Goal: Complete application form: Complete application form

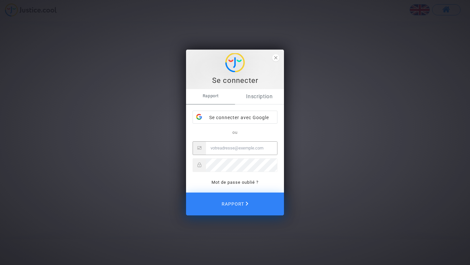
click at [262, 96] on font "Inscription" at bounding box center [259, 96] width 27 height 6
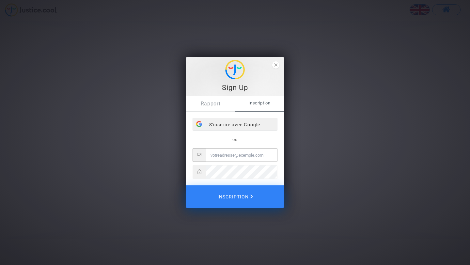
click at [227, 123] on font "S'inscrire avec Google" at bounding box center [234, 124] width 51 height 5
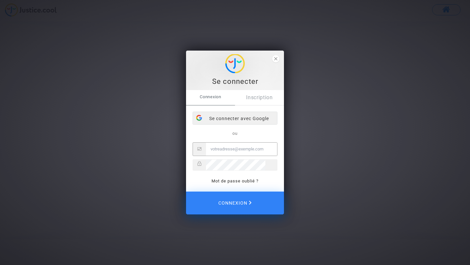
click at [244, 117] on div "Se connecter avec Google" at bounding box center [235, 118] width 84 height 13
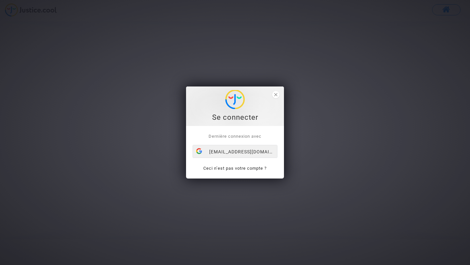
click at [252, 152] on div "rahmaouiahlem@gmail.com" at bounding box center [235, 151] width 84 height 13
click at [275, 96] on span "close" at bounding box center [275, 94] width 7 height 7
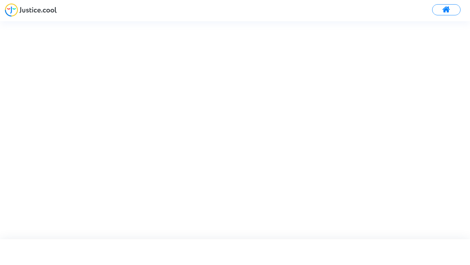
click at [275, 96] on div at bounding box center [241, 130] width 482 height 218
click at [442, 14] on button at bounding box center [446, 9] width 28 height 11
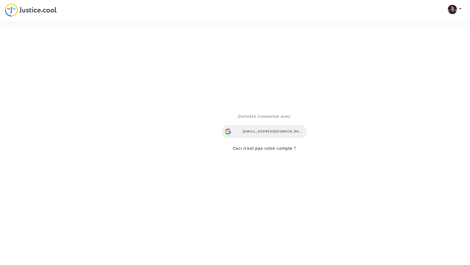
click at [265, 134] on div "[EMAIL_ADDRESS][DOMAIN_NAME]" at bounding box center [264, 131] width 85 height 13
click at [29, 12] on div "Se connecter Dernière connexion avec [EMAIL_ADDRESS][DOMAIN_NAME] Ceci n’est pa…" at bounding box center [235, 132] width 470 height 265
click at [9, 9] on div "Se connecter Dernière connexion avec [EMAIL_ADDRESS][DOMAIN_NAME] Ceci n’est pa…" at bounding box center [235, 132] width 470 height 265
click at [459, 10] on div "Se connecter Dernière connexion avec rahmaouiahlem@gmail.com Ceci n’est pas vot…" at bounding box center [235, 132] width 470 height 265
click at [460, 8] on div "Se connecter Dernière connexion avec [EMAIL_ADDRESS][DOMAIN_NAME] Ceci n’est pa…" at bounding box center [235, 132] width 470 height 265
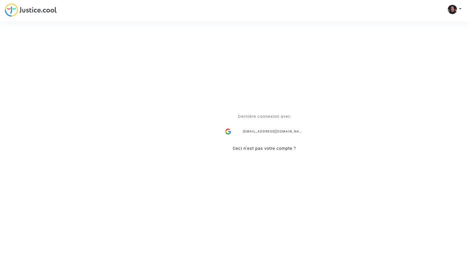
click at [460, 8] on div "Se connecter Dernière connexion avec [EMAIL_ADDRESS][DOMAIN_NAME] Ceci n’est pa…" at bounding box center [235, 132] width 470 height 265
click at [452, 11] on div "Se connecter Dernière connexion avec rahmaouiahlem@gmail.com Ceci n’est pas vot…" at bounding box center [235, 132] width 470 height 265
click at [247, 148] on link "Ceci n’est pas votre compte ?" at bounding box center [264, 148] width 63 height 5
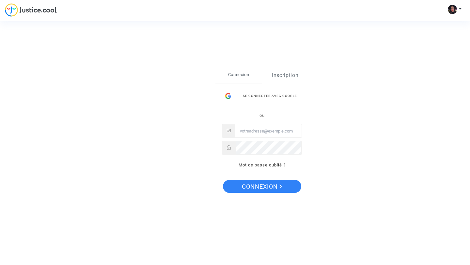
click at [288, 79] on link "Inscription" at bounding box center [285, 75] width 47 height 15
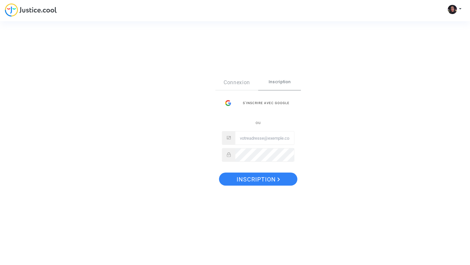
click at [258, 140] on input "Email" at bounding box center [264, 138] width 59 height 13
type input "[EMAIL_ADDRESS][DOMAIN_NAME]"
click at [286, 177] on button "Inscription" at bounding box center [258, 179] width 78 height 13
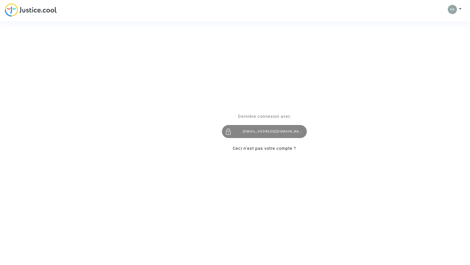
click at [246, 134] on div "[EMAIL_ADDRESS][DOMAIN_NAME]" at bounding box center [264, 131] width 85 height 13
click at [40, 8] on div "Se connecter Dernière connexion avec rahmaouiahlem@gmail.com Ceci n’est pas vot…" at bounding box center [235, 132] width 470 height 265
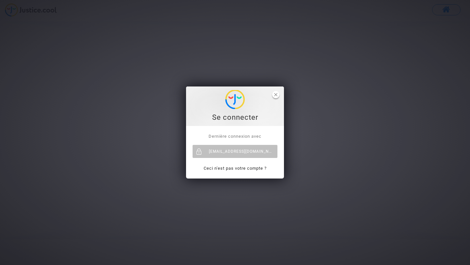
click at [277, 96] on span "fermer" at bounding box center [275, 94] width 7 height 7
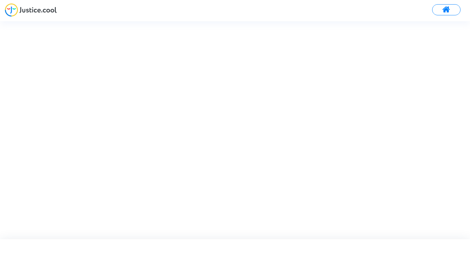
click at [27, 13] on img at bounding box center [31, 9] width 52 height 13
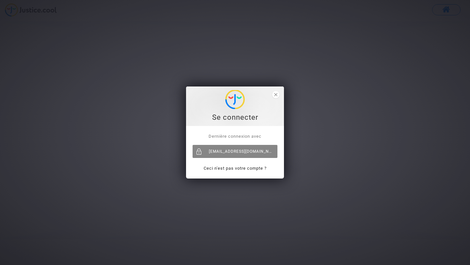
click at [235, 152] on font "[EMAIL_ADDRESS][DOMAIN_NAME]" at bounding box center [244, 151] width 71 height 5
click at [235, 152] on div "[EMAIL_ADDRESS][DOMAIN_NAME]" at bounding box center [235, 151] width 85 height 13
